Goal: Task Accomplishment & Management: Manage account settings

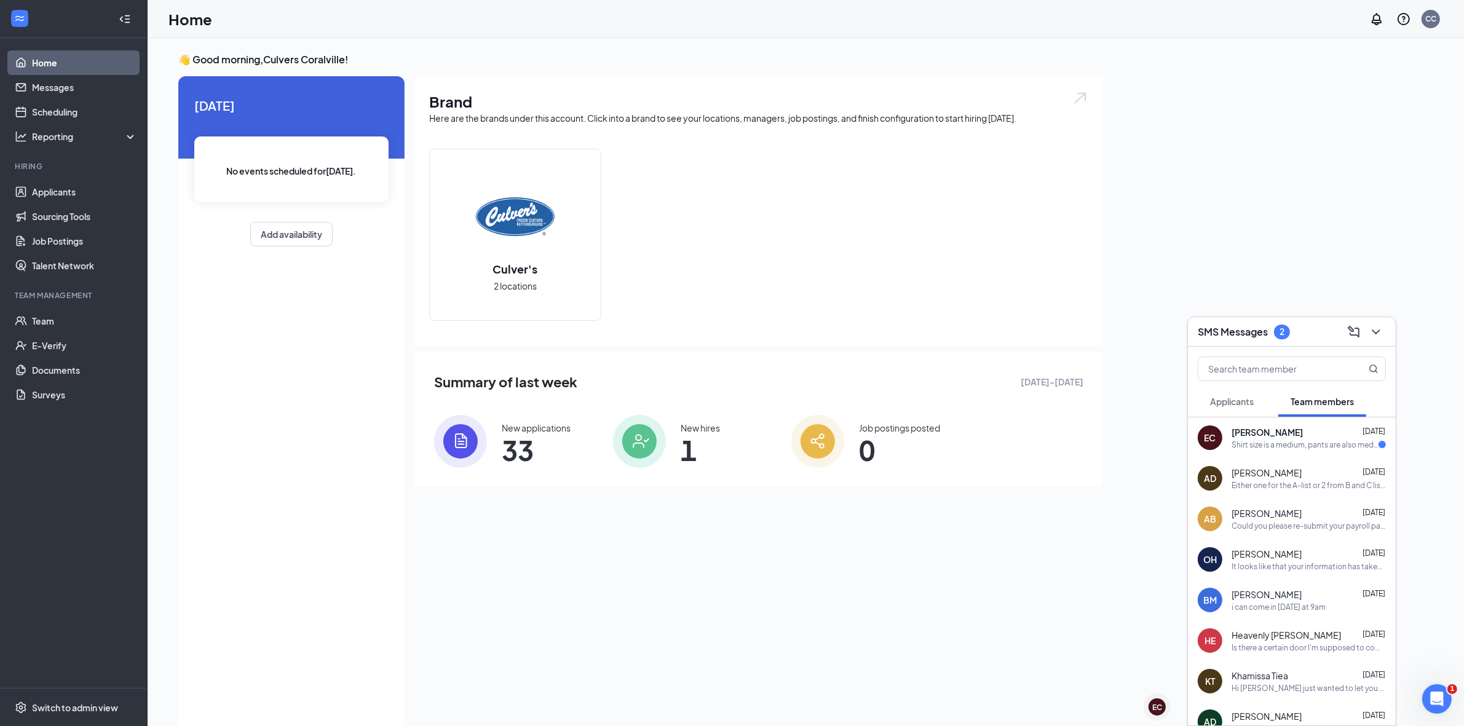
click at [1314, 446] on div "Shirt size is a medium, pants are also medium or 28-30 if they are Jean sizes t…" at bounding box center [1304, 444] width 147 height 10
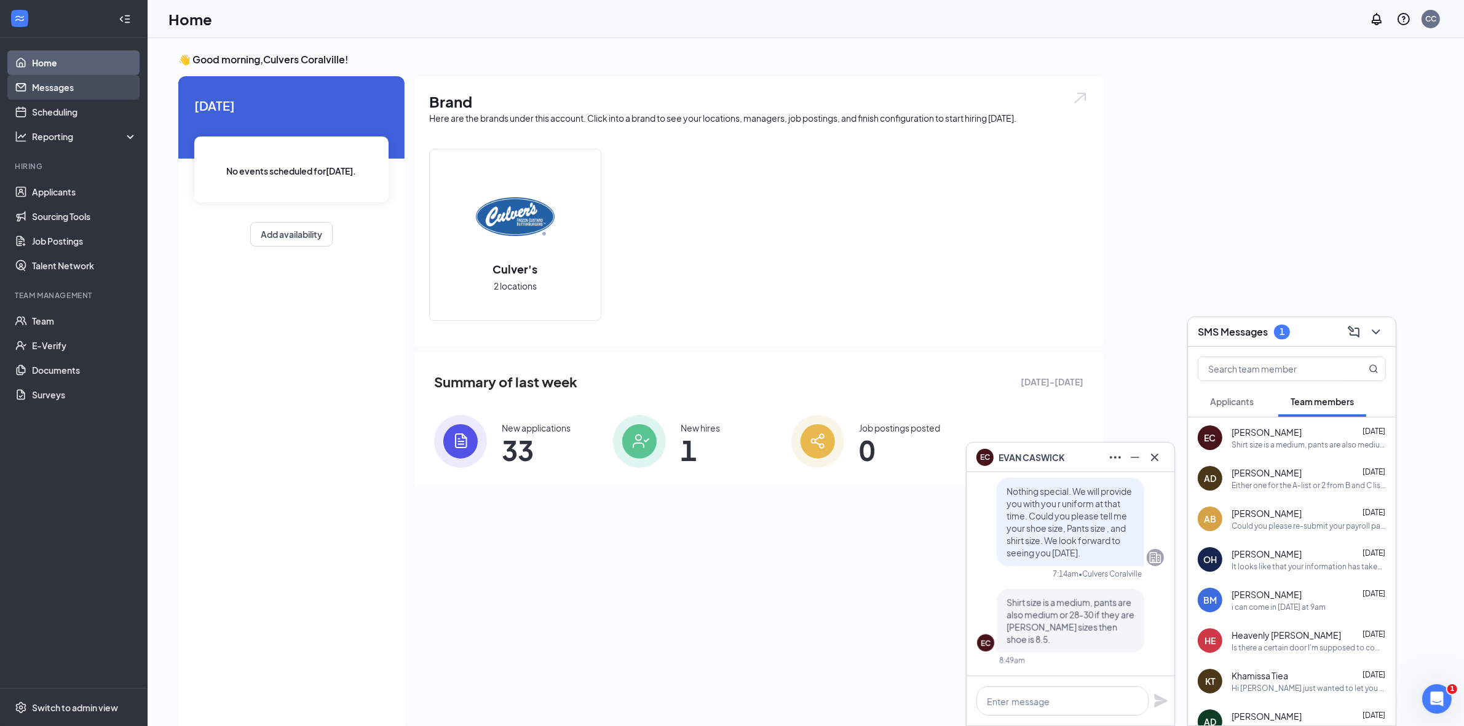
click at [32, 81] on link "Messages" at bounding box center [84, 87] width 105 height 25
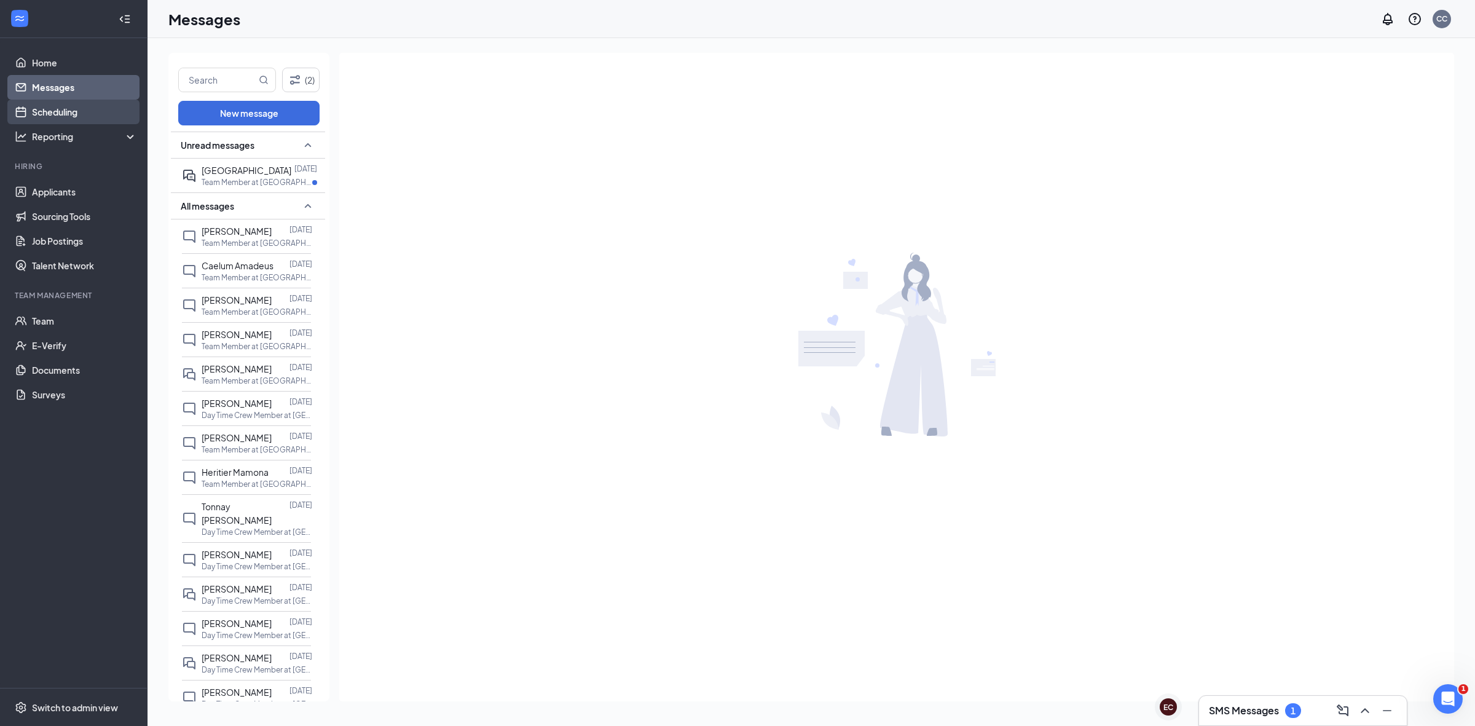
click at [79, 118] on link "Scheduling" at bounding box center [84, 112] width 105 height 25
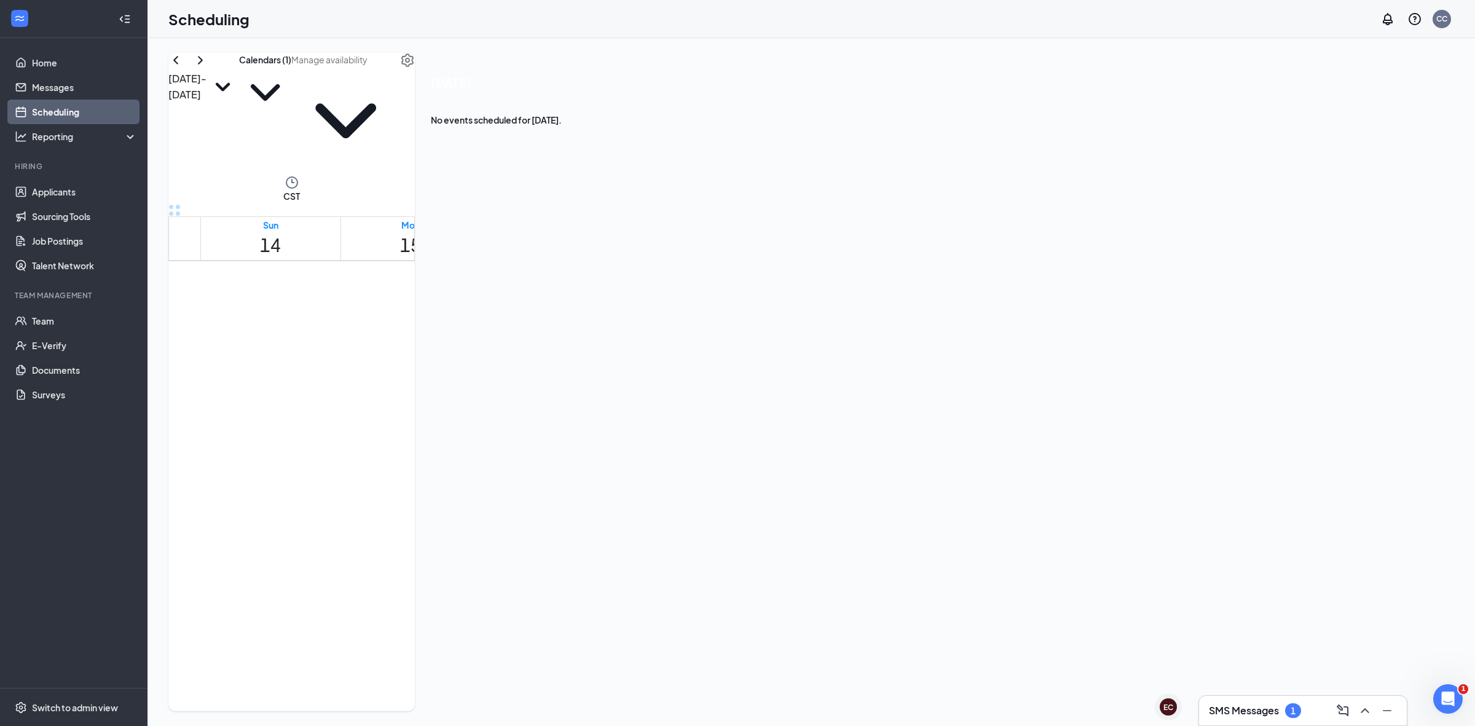
scroll to position [798, 0]
click at [947, 644] on div at bounding box center [947, 675] width 0 height 63
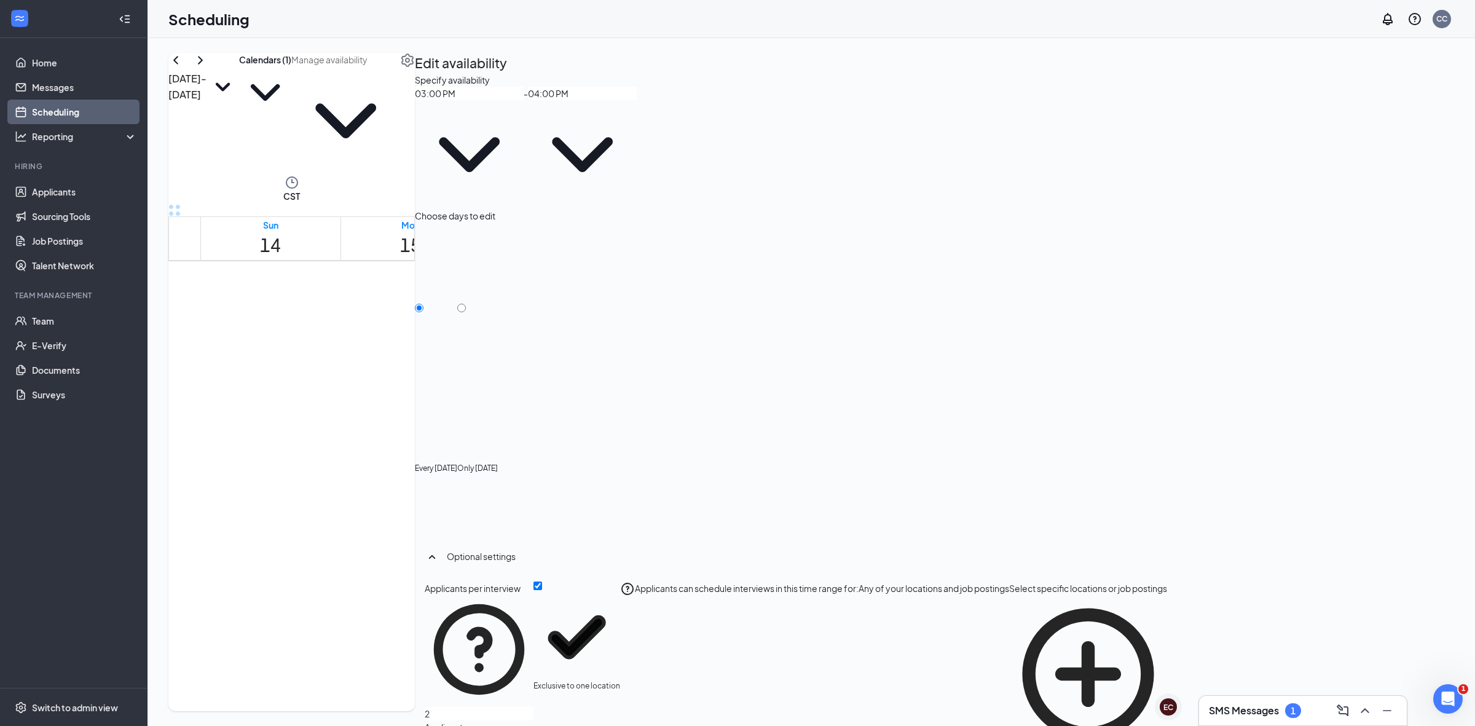
click at [947, 644] on span "3:00-4:00 PM" at bounding box center [925, 675] width 42 height 63
click at [991, 642] on span "3:45-4:00 PM" at bounding box center [1009, 654] width 36 height 25
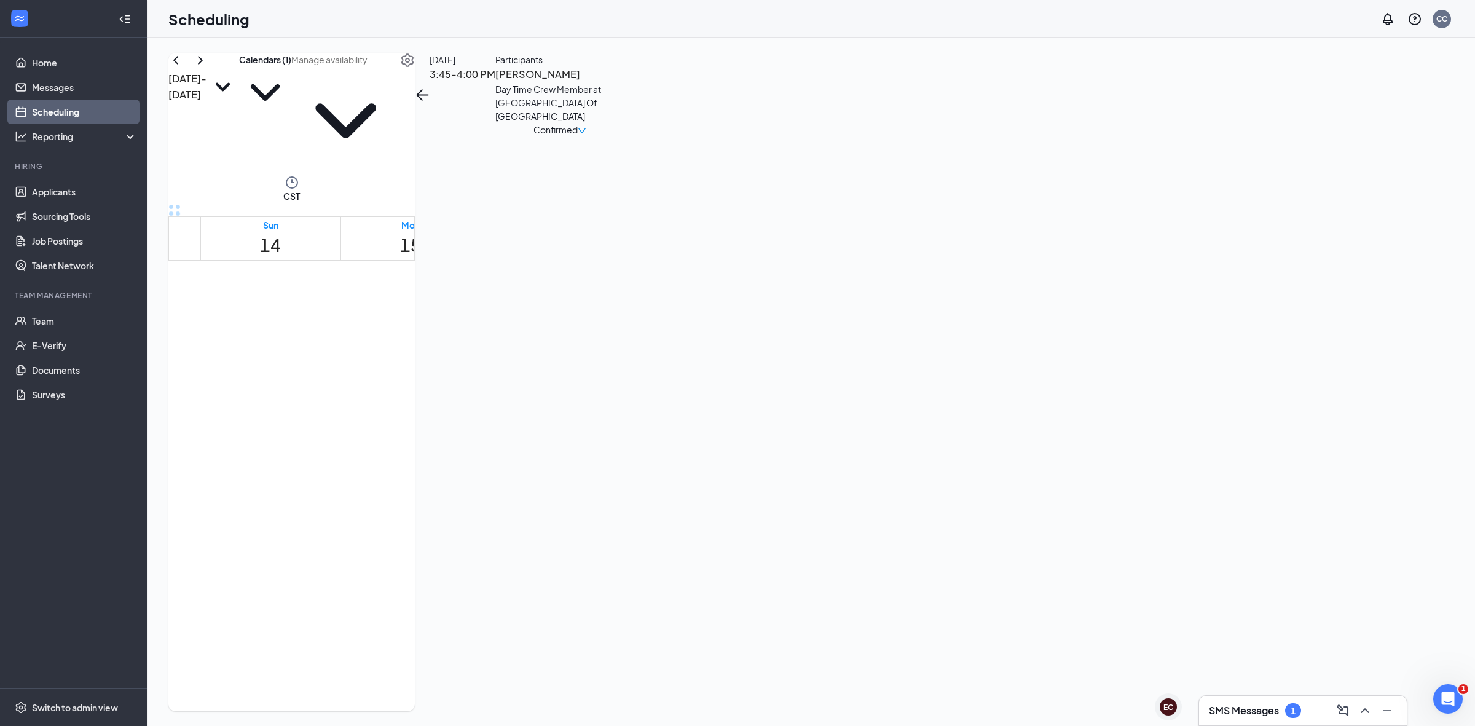
click at [965, 642] on span "3:00-3:15 PM" at bounding box center [965, 654] width 36 height 25
